Goal: Browse casually

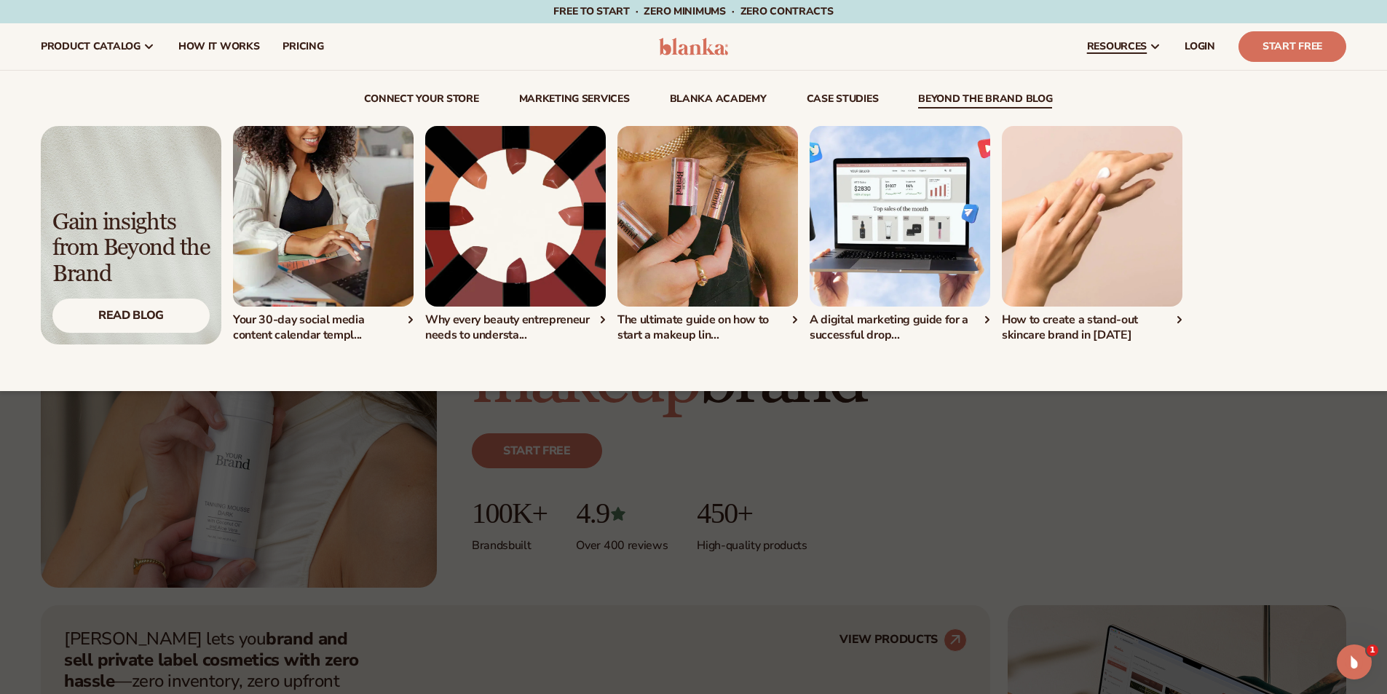
drag, startPoint x: 998, startPoint y: 99, endPoint x: 968, endPoint y: 417, distance: 319.6
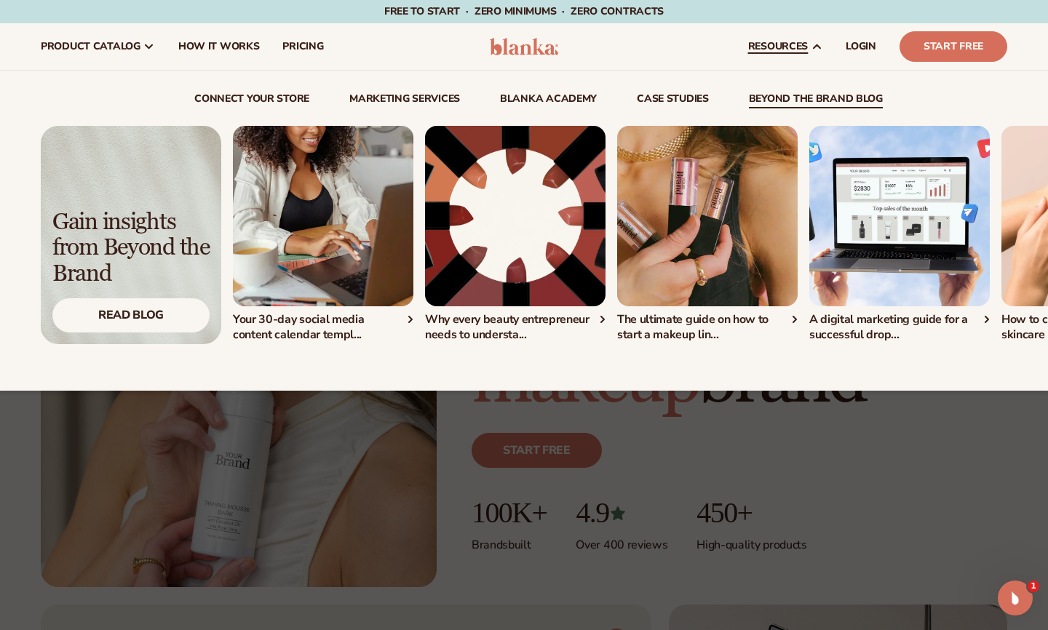
drag, startPoint x: 787, startPoint y: 122, endPoint x: 671, endPoint y: 118, distance: 115.8
click at [671, 118] on div "Connect and start selling in minutes View Integrations" at bounding box center [524, 226] width 967 height 236
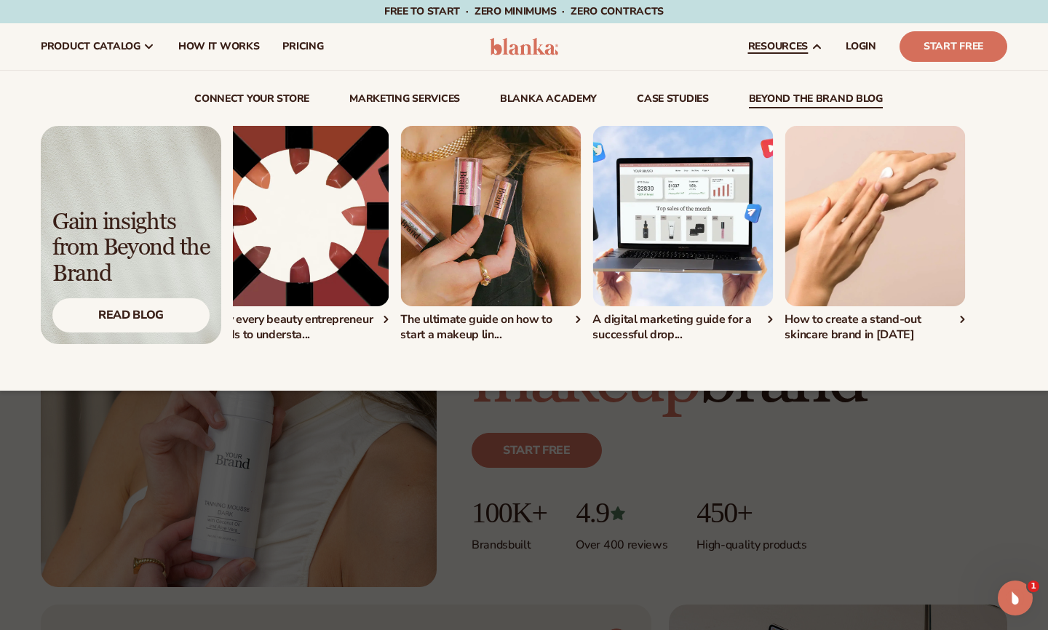
click at [563, 232] on div "Your 30-day social media content calendar templ..." at bounding box center [403, 234] width 775 height 217
